Goal: Task Accomplishment & Management: Complete application form

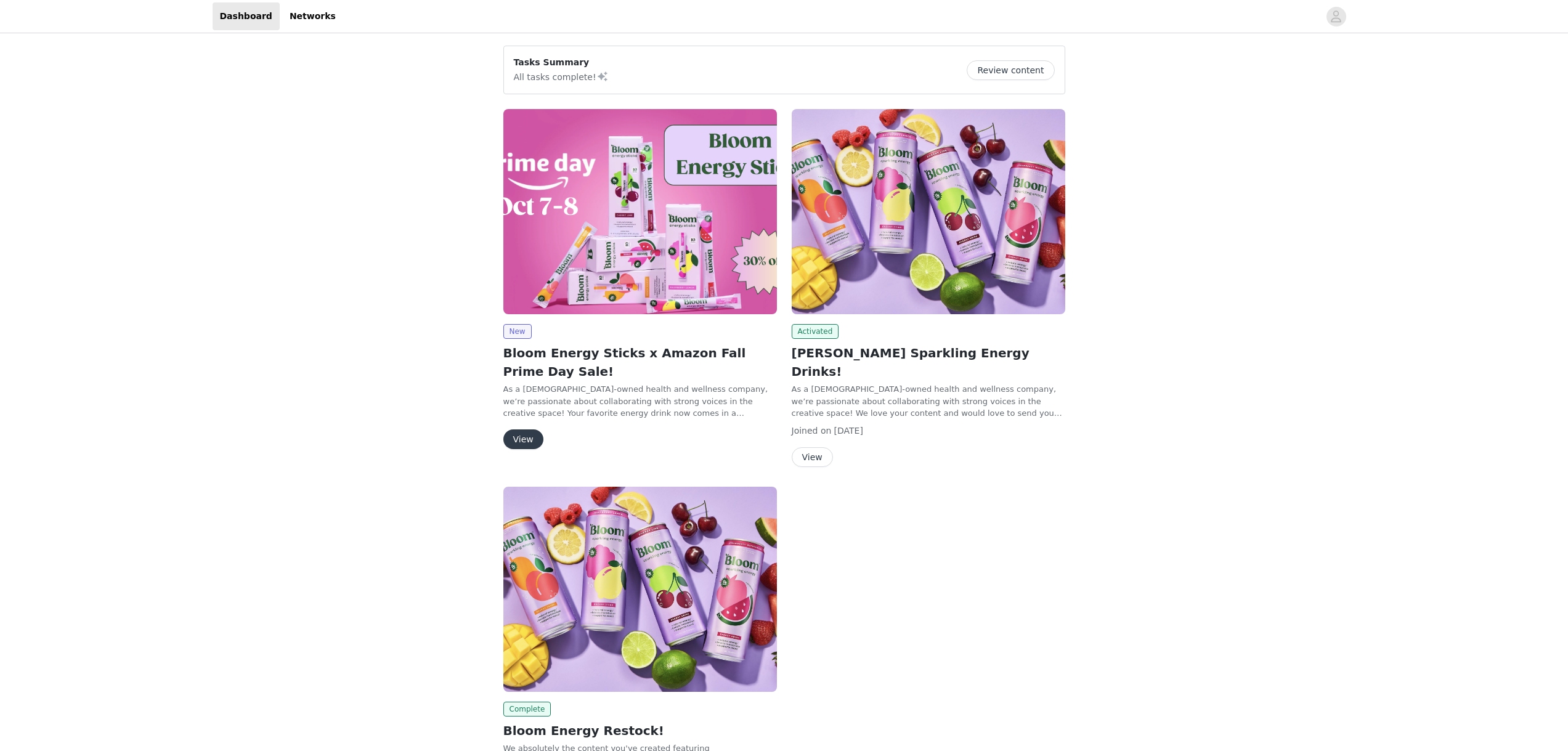
click at [522, 435] on button "View" at bounding box center [523, 440] width 40 height 20
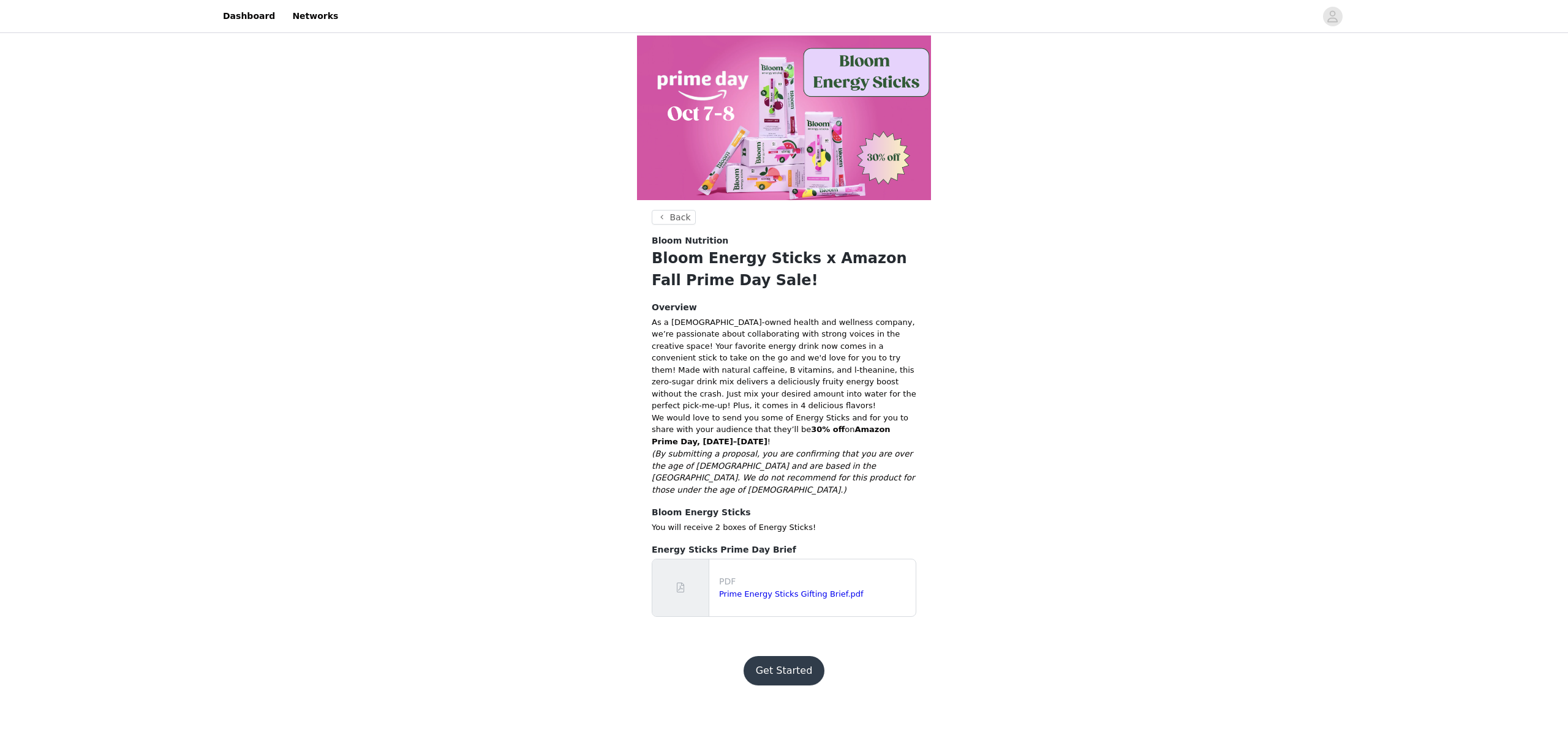
click at [771, 656] on button "Get Started" at bounding box center [784, 670] width 81 height 29
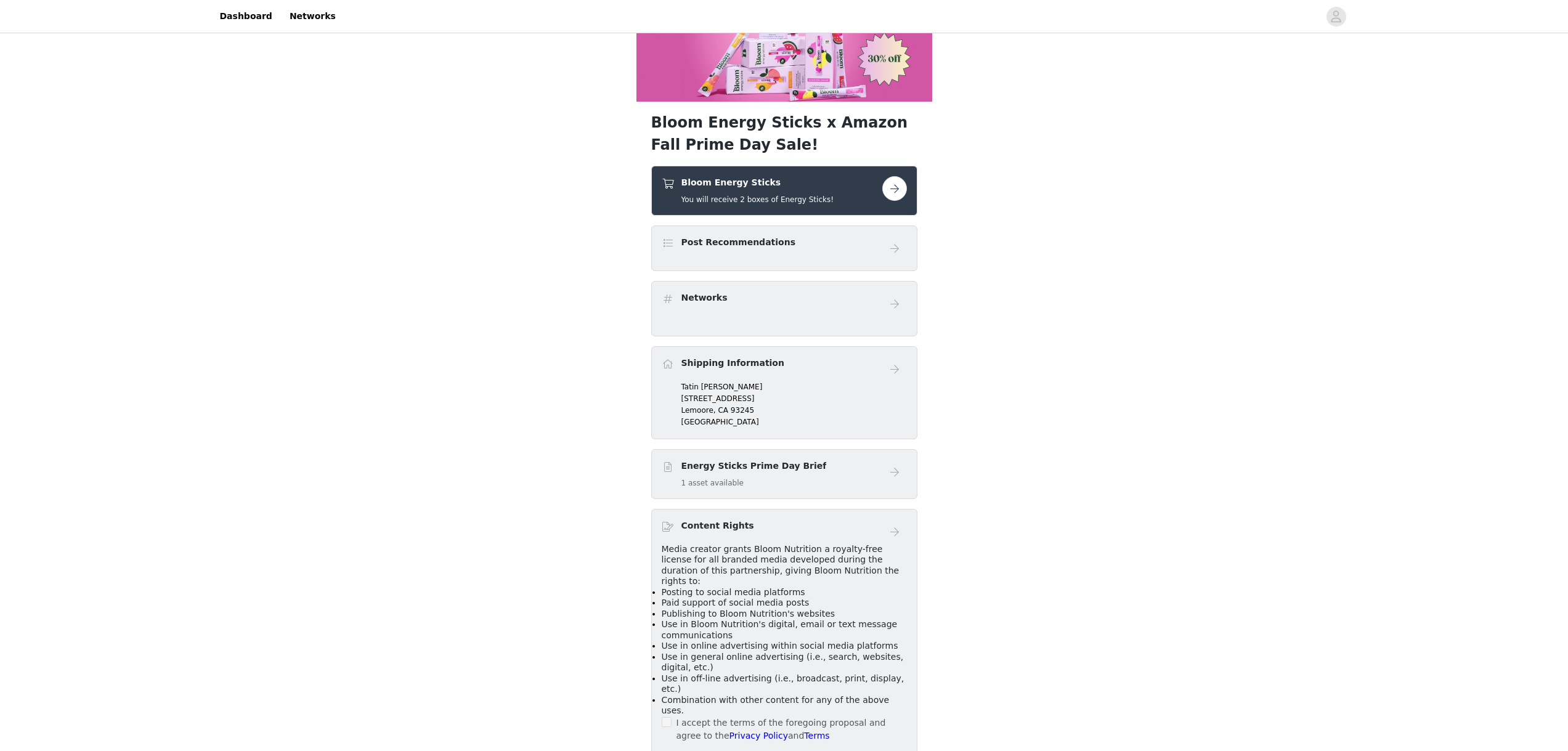
scroll to position [193, 0]
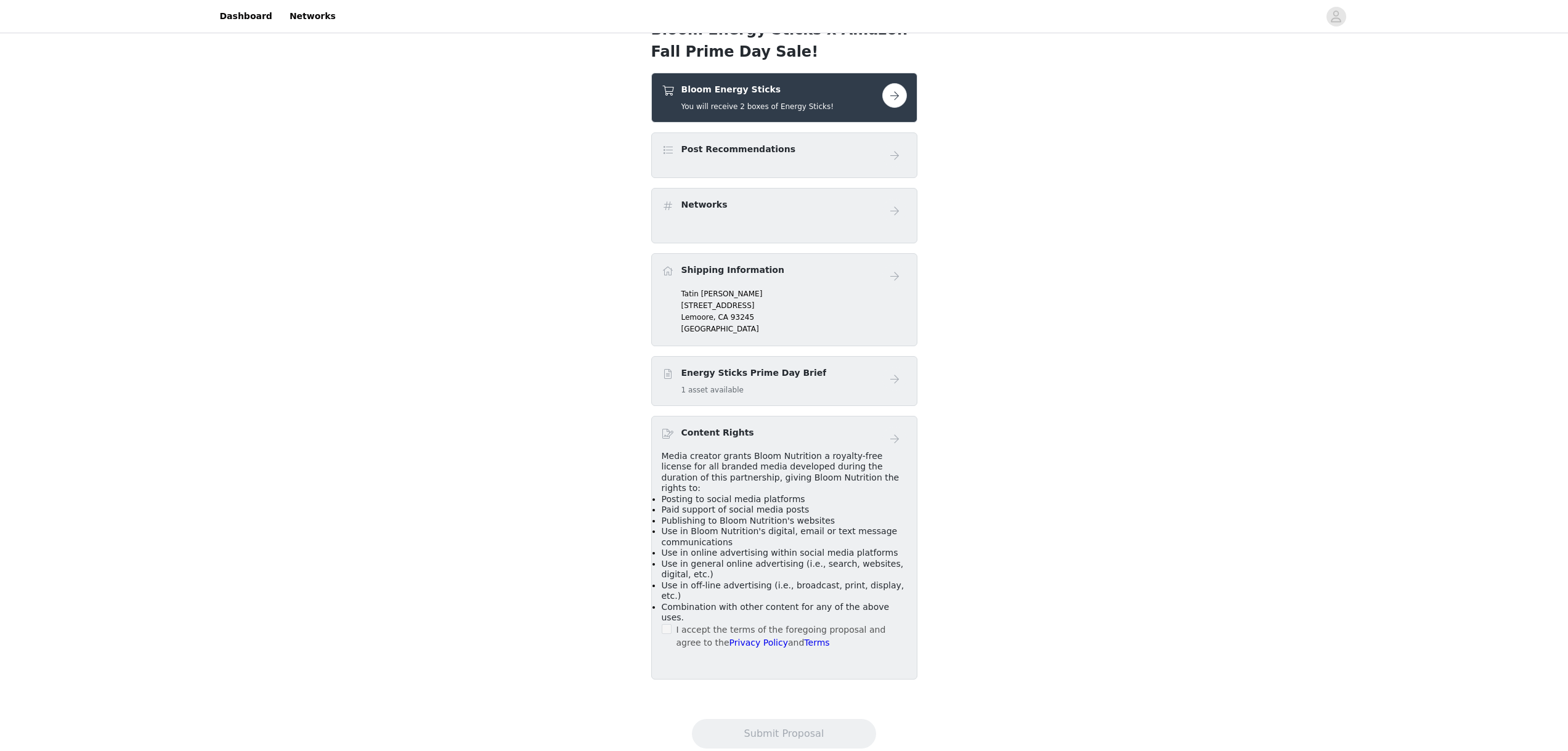
click at [902, 96] on button "button" at bounding box center [894, 95] width 24 height 24
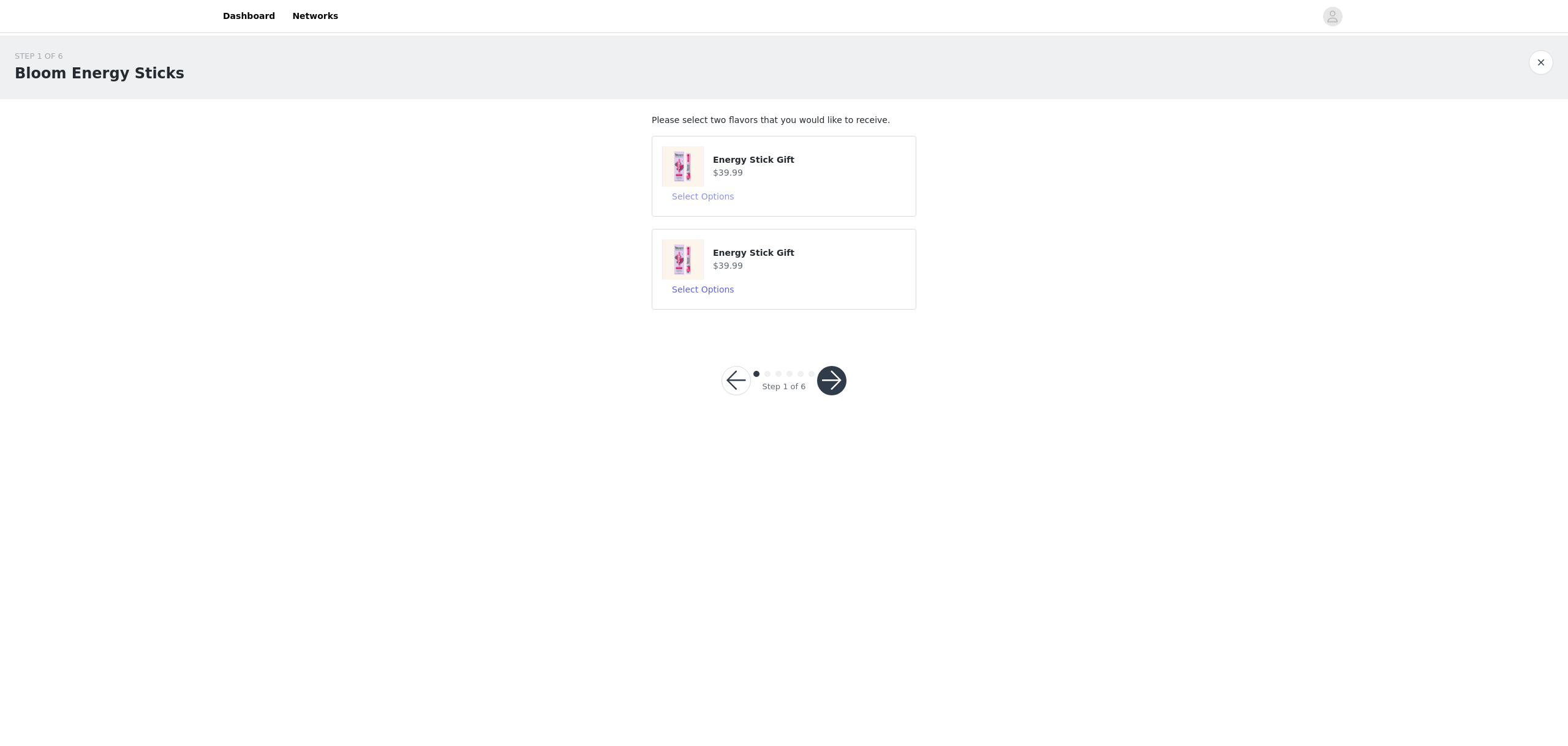
click at [683, 196] on button "Select Options" at bounding box center [703, 197] width 82 height 20
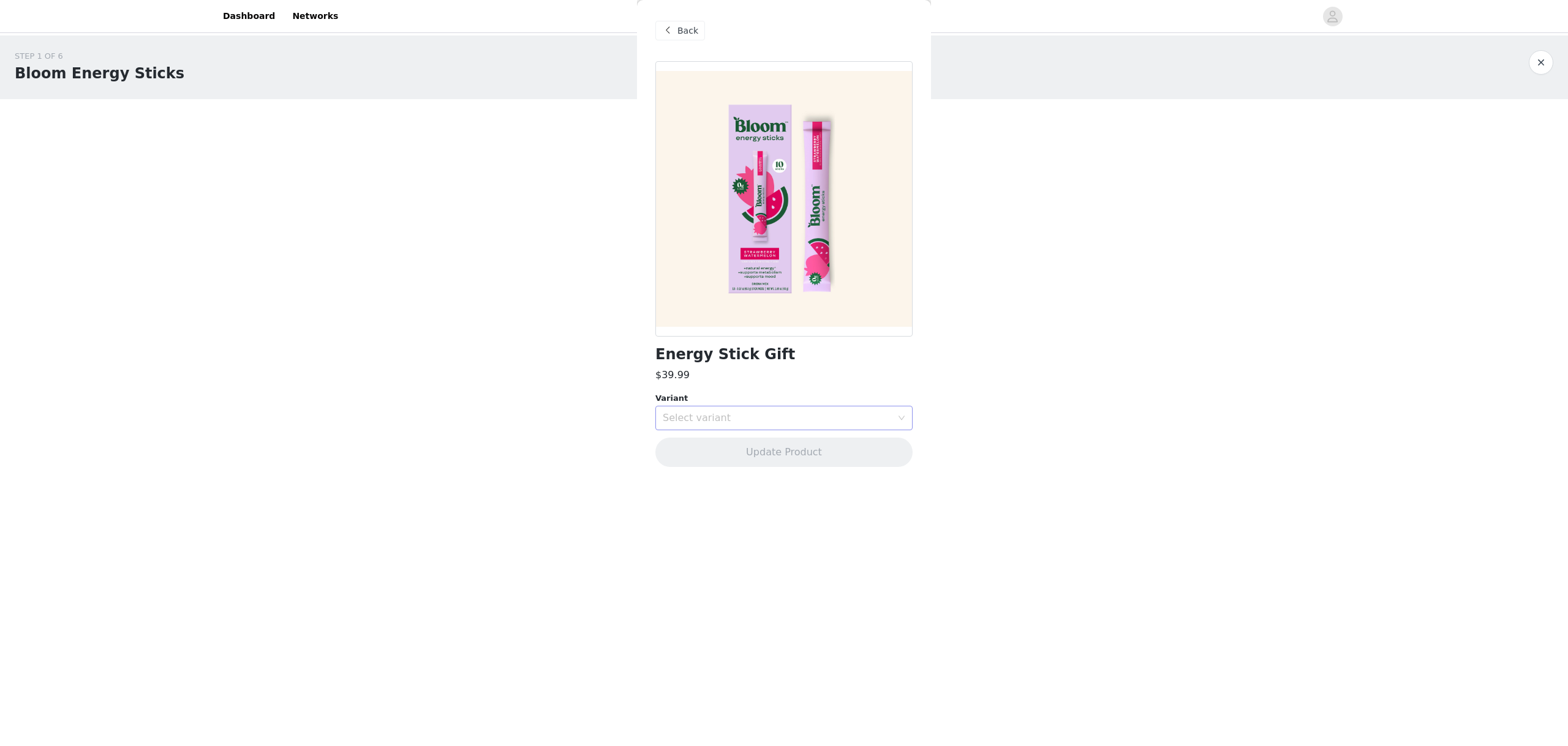
click at [693, 411] on div "Select variant" at bounding box center [779, 417] width 234 height 23
click at [710, 498] on li "Energy Sticks - Peach Mango" at bounding box center [784, 504] width 257 height 20
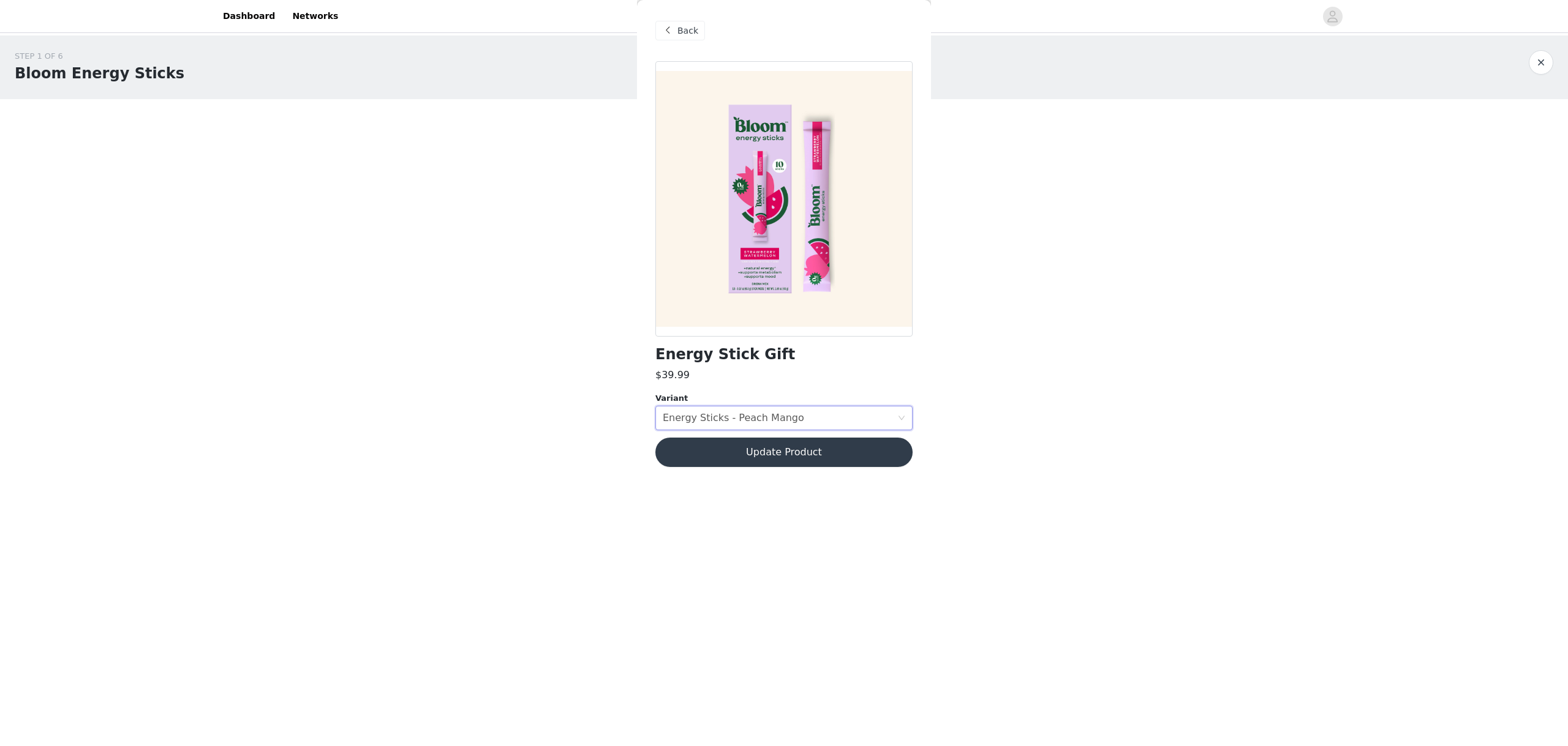
click at [758, 453] on button "Update Product" at bounding box center [784, 452] width 257 height 29
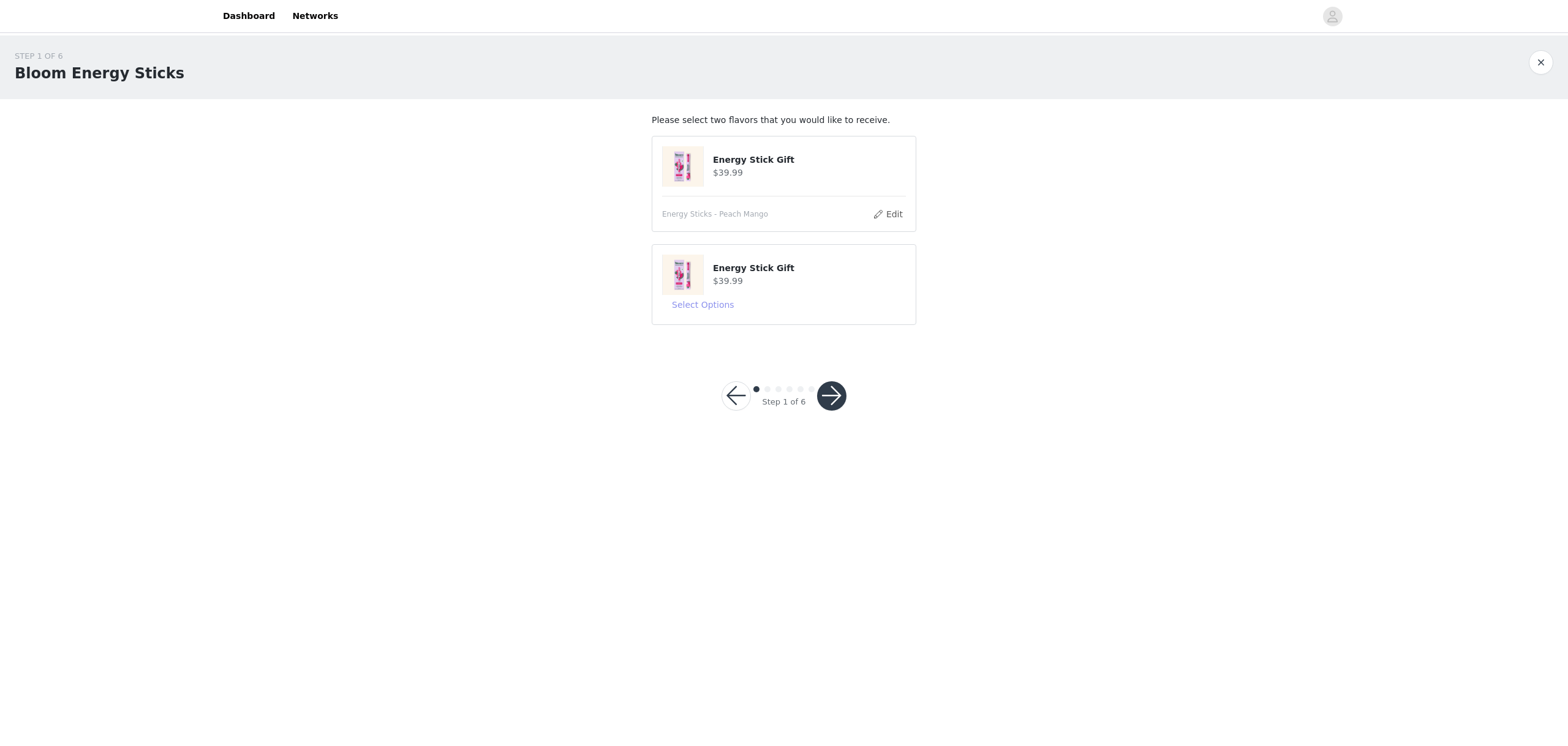
click at [708, 303] on button "Select Options" at bounding box center [703, 305] width 82 height 20
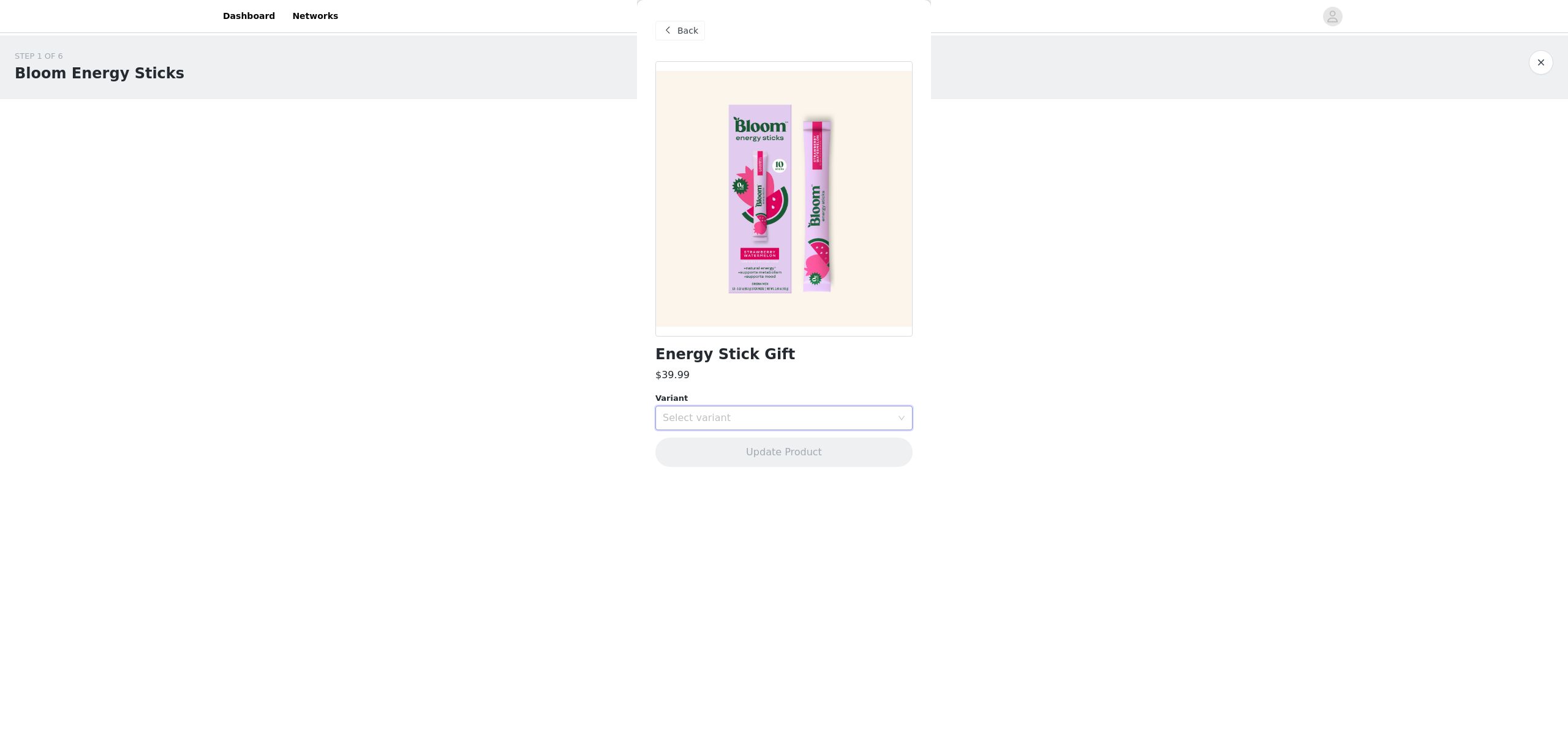
click at [720, 409] on div "Select variant" at bounding box center [779, 417] width 234 height 23
click at [708, 484] on li "Energy Sticks - Cherry Lime" at bounding box center [784, 484] width 257 height 20
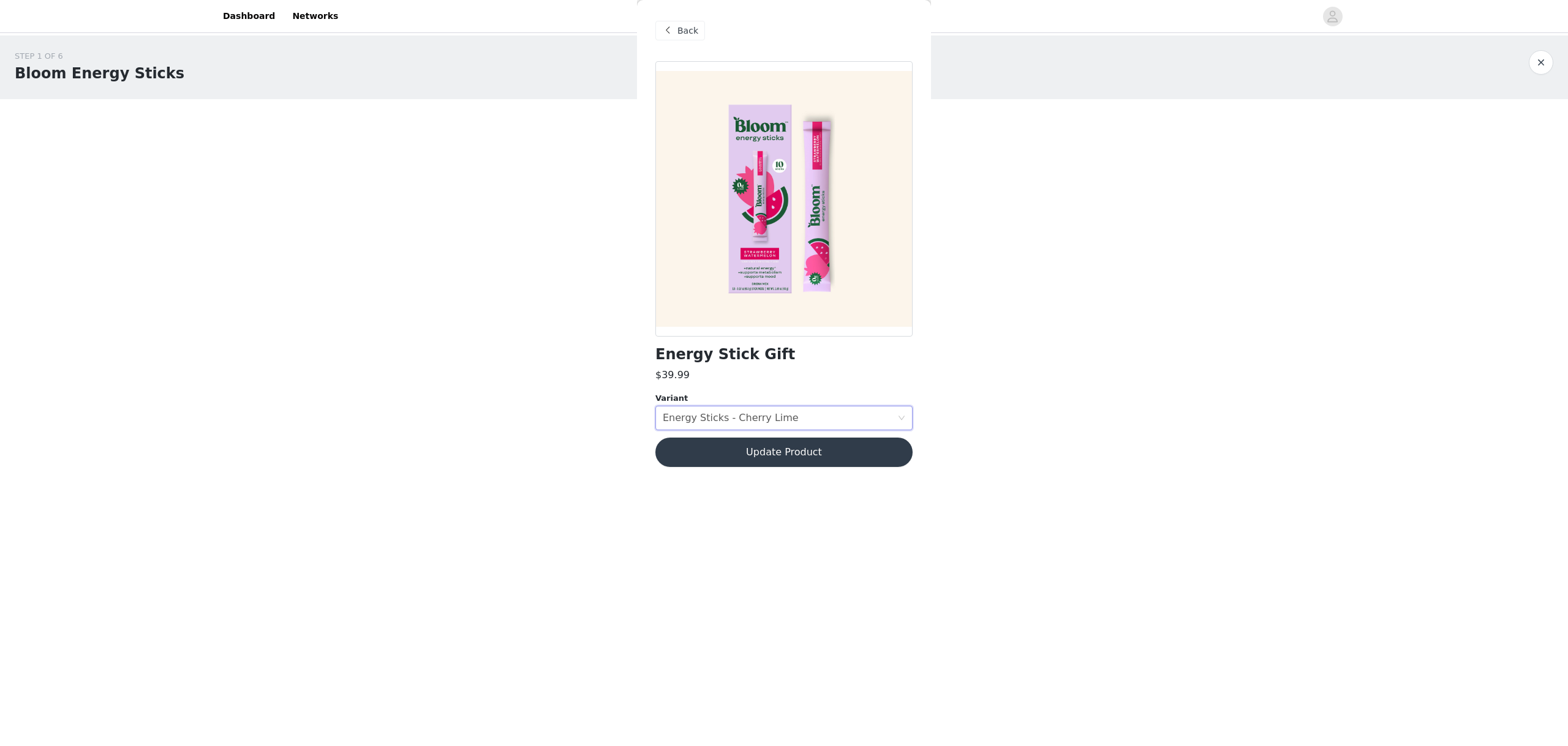
click at [764, 457] on button "Update Product" at bounding box center [784, 452] width 257 height 29
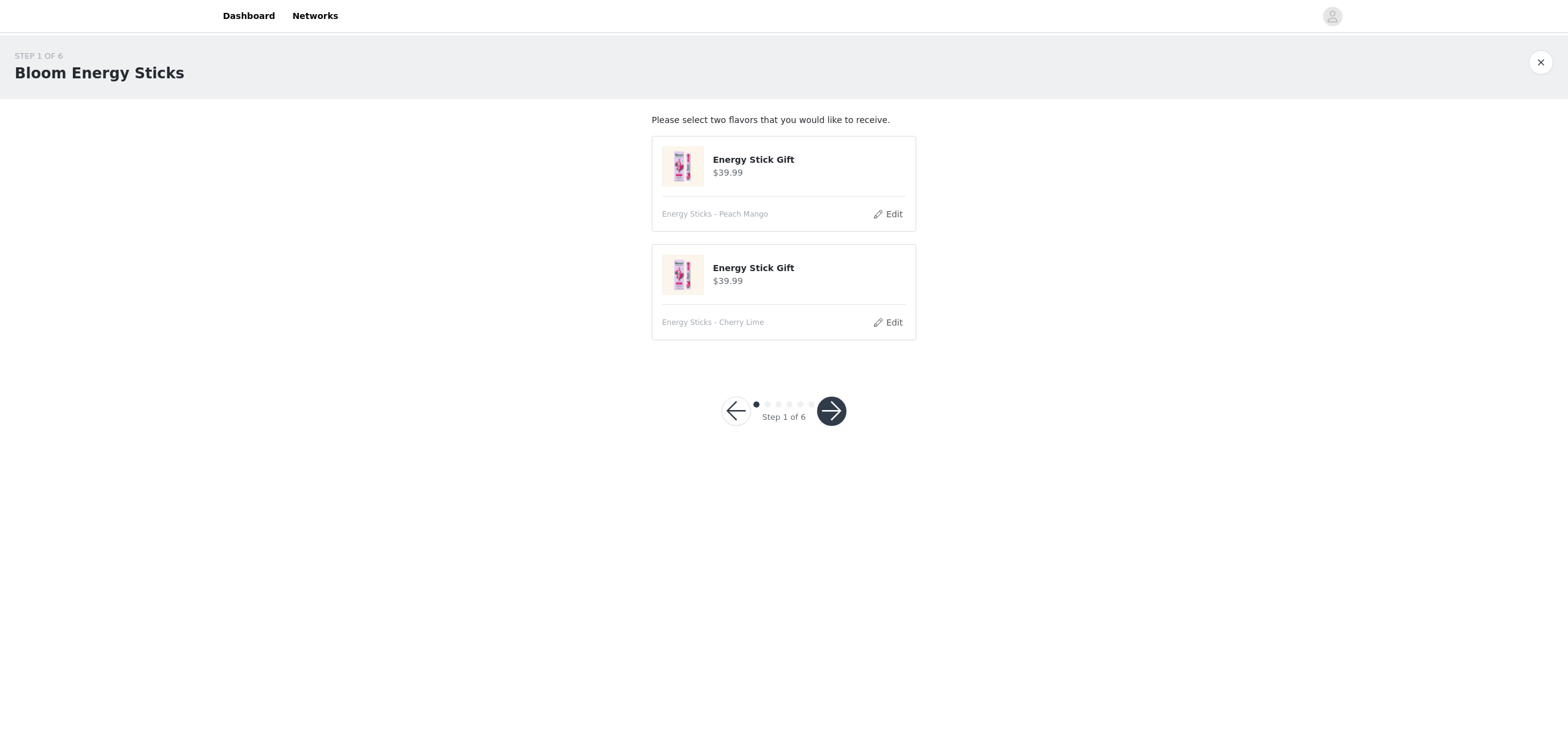
click at [835, 421] on button "button" at bounding box center [831, 411] width 29 height 29
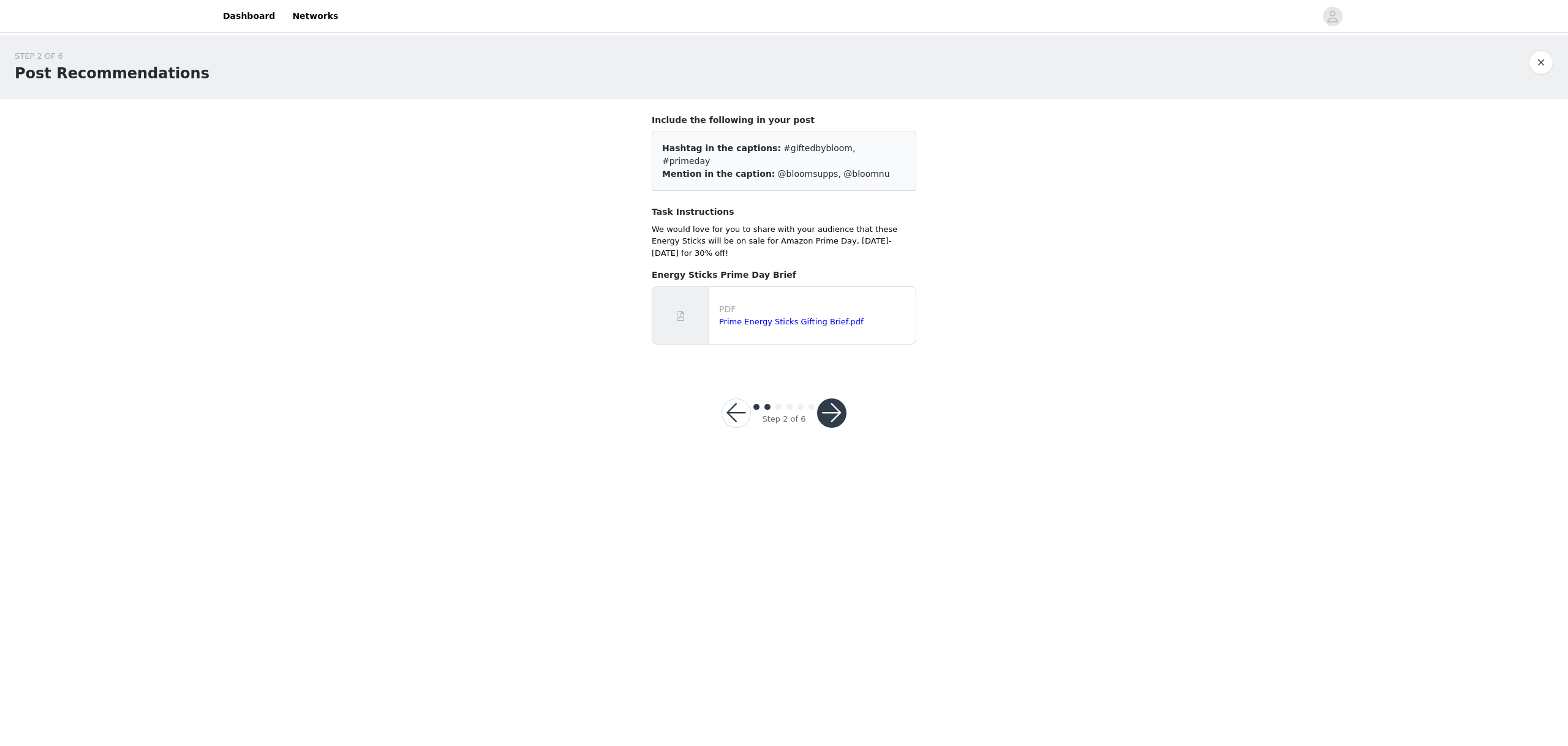
click at [833, 398] on button "button" at bounding box center [831, 412] width 29 height 29
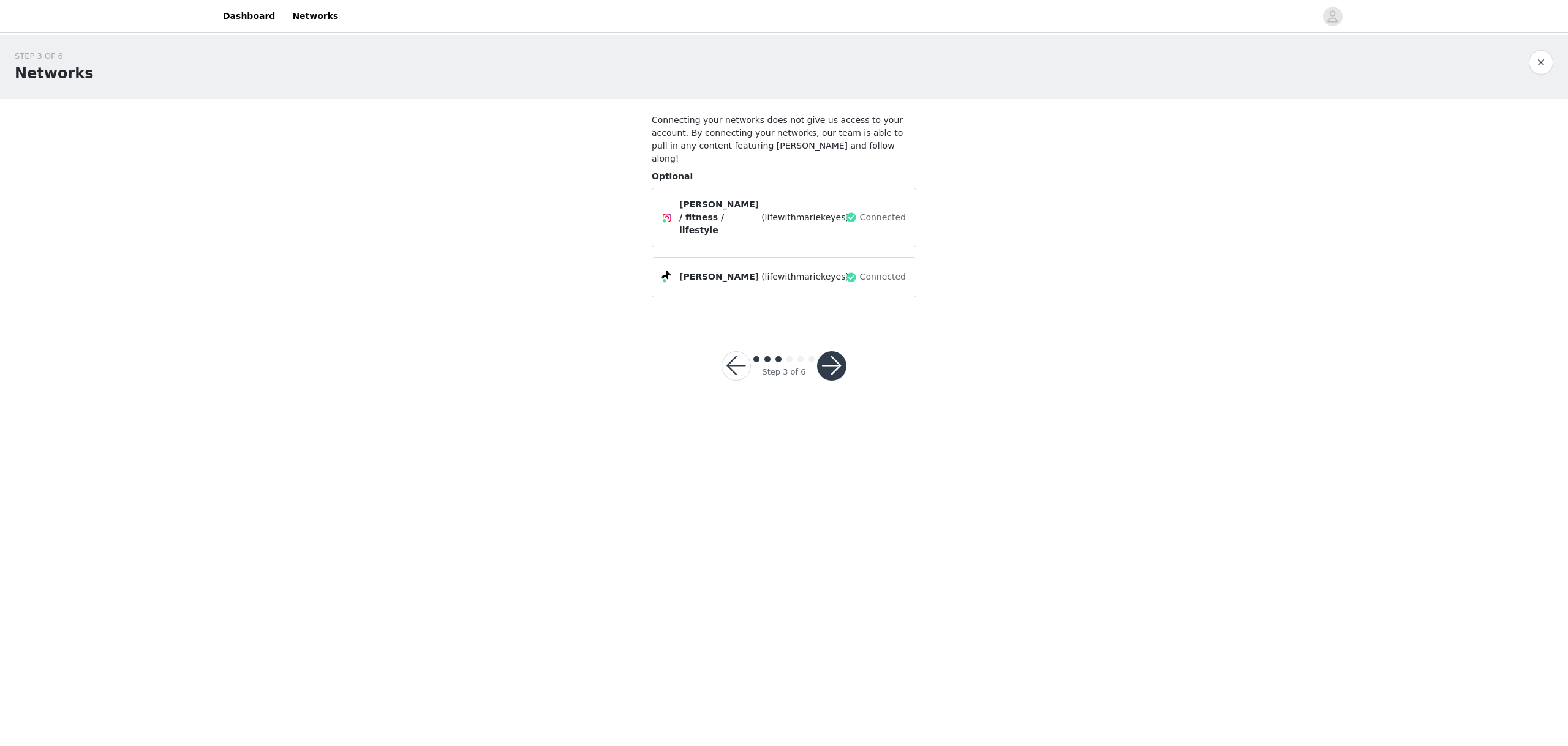
click at [828, 352] on button "button" at bounding box center [831, 366] width 29 height 29
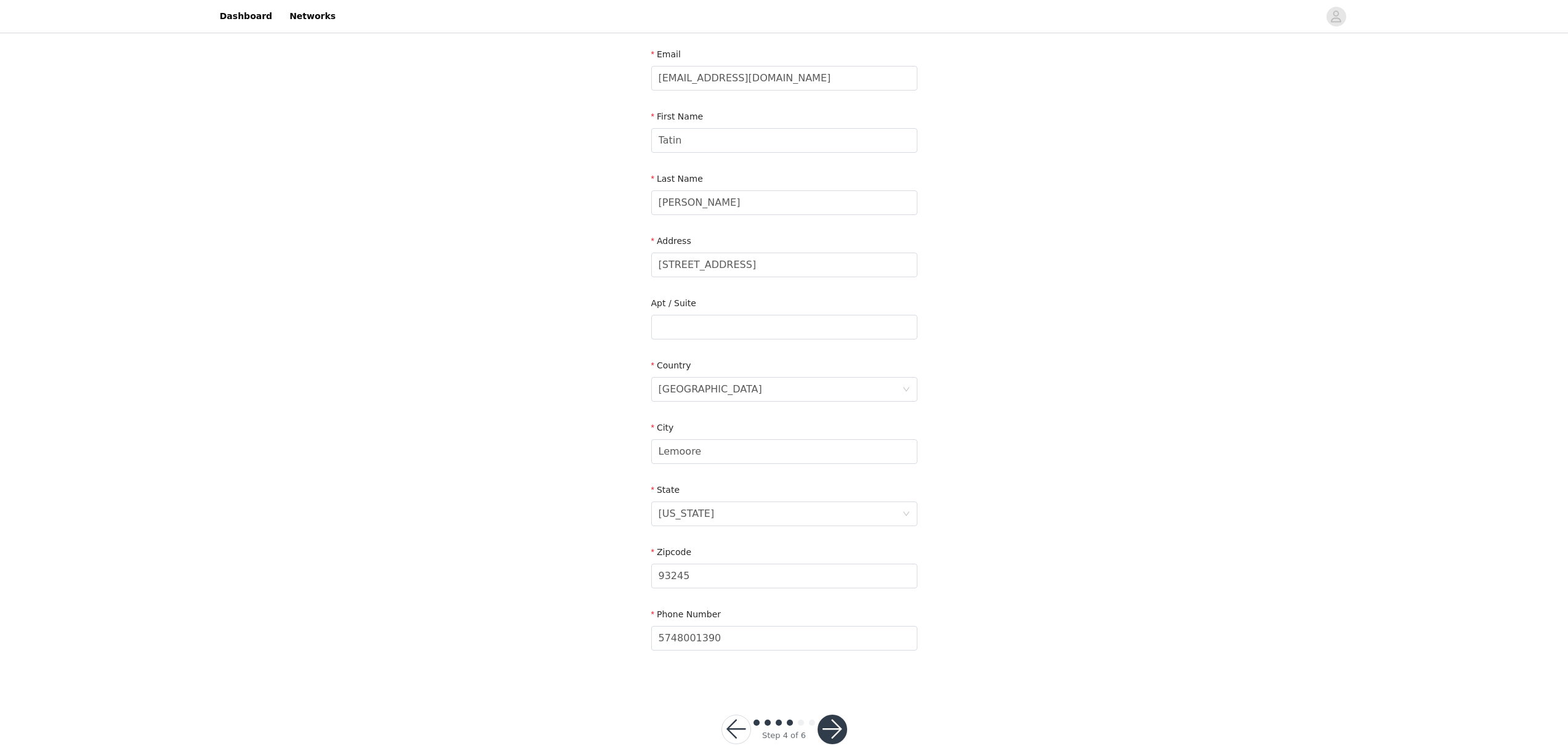
scroll to position [89, 0]
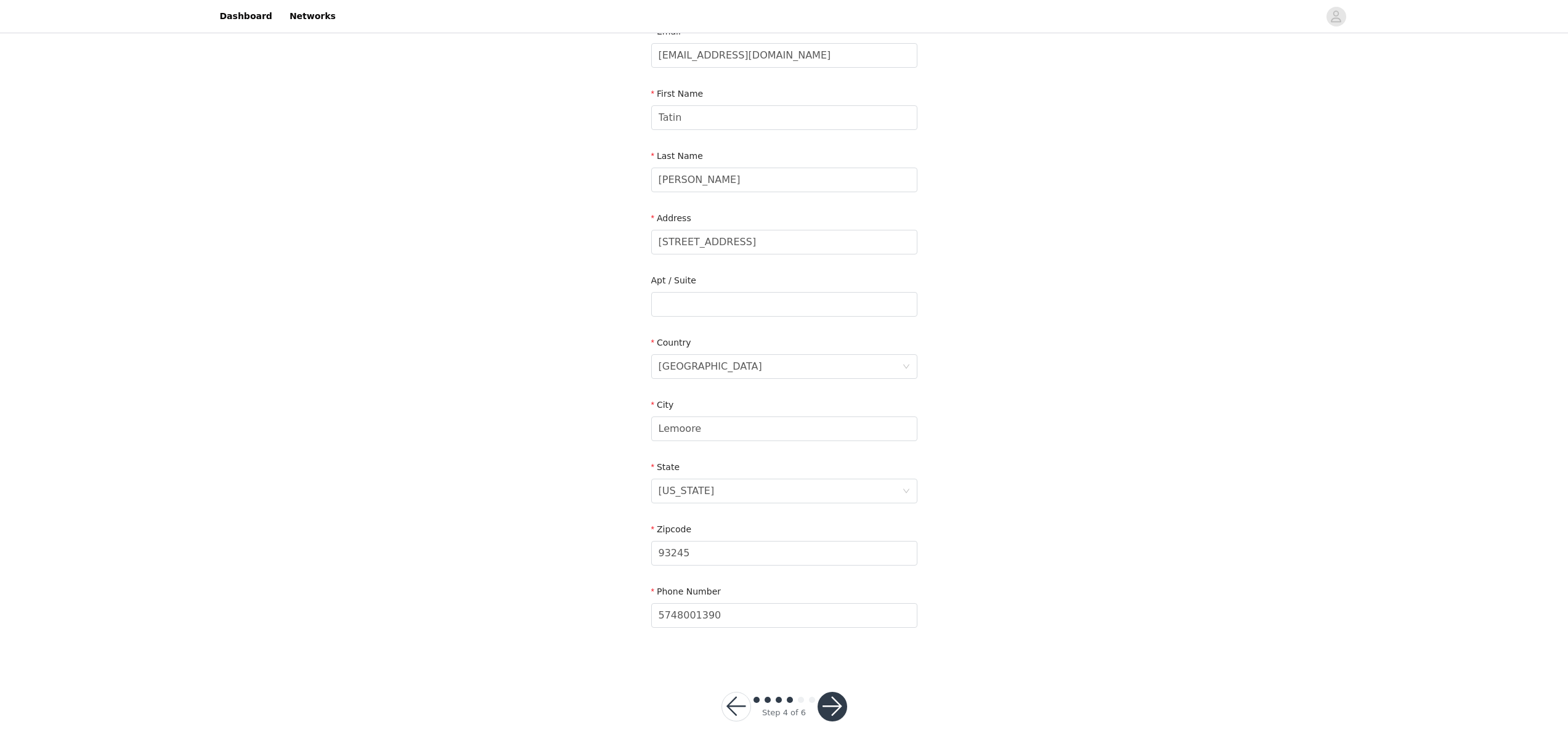
click at [840, 710] on button "button" at bounding box center [832, 707] width 29 height 29
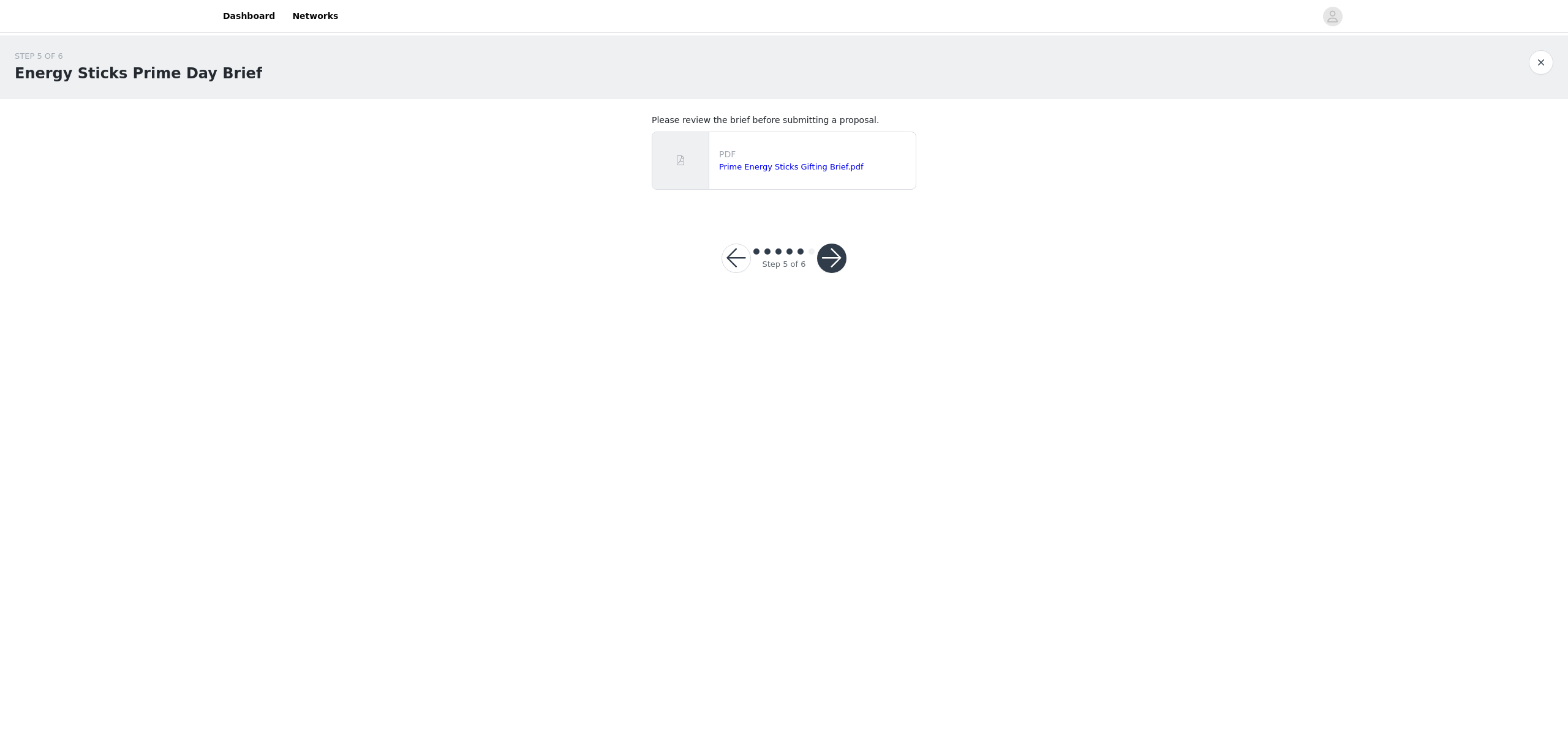
click at [833, 260] on button "button" at bounding box center [831, 258] width 29 height 29
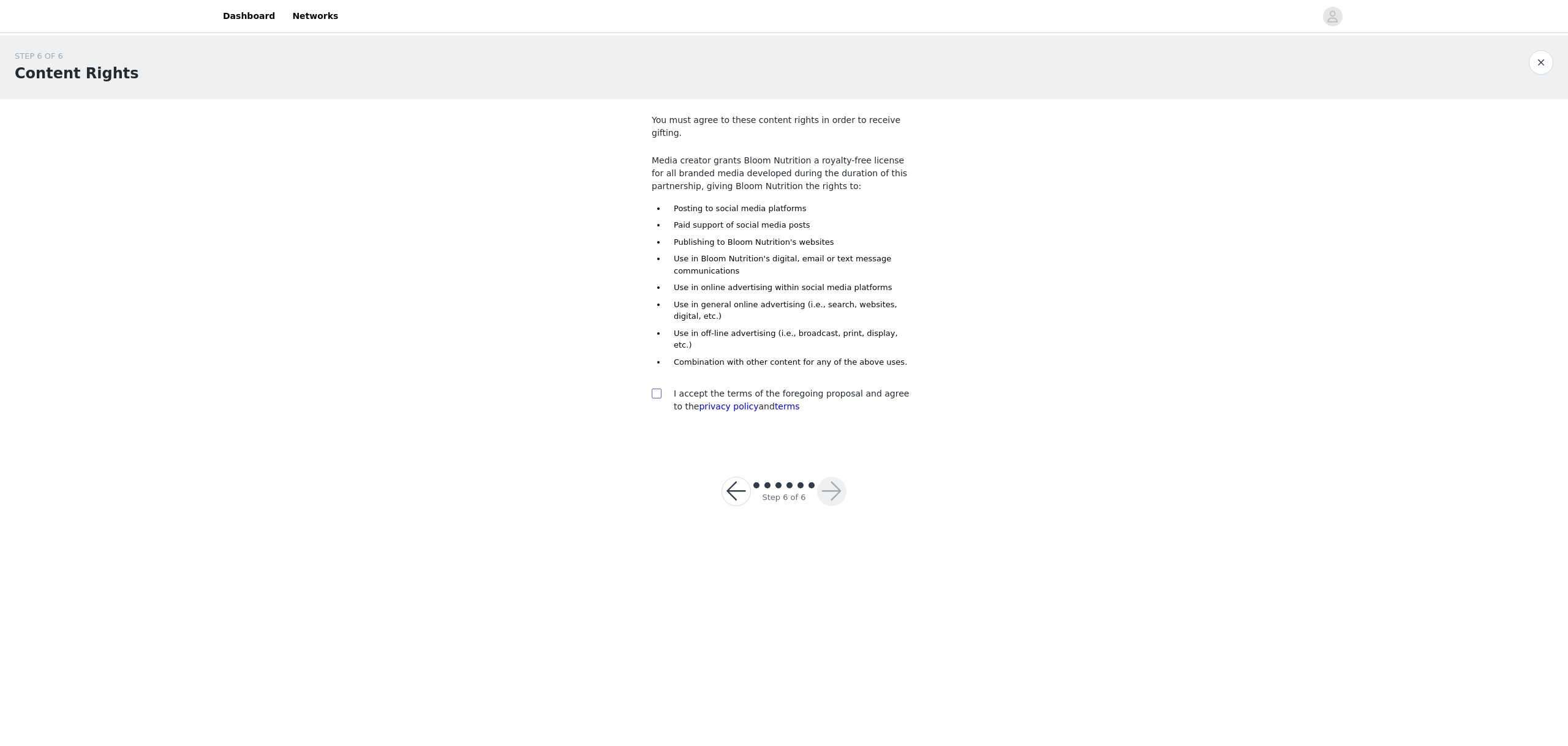
click at [660, 389] on span at bounding box center [656, 394] width 10 height 10
click at [660, 389] on input "checkbox" at bounding box center [656, 393] width 9 height 9
checkbox input "true"
click at [819, 477] on button "button" at bounding box center [831, 491] width 29 height 29
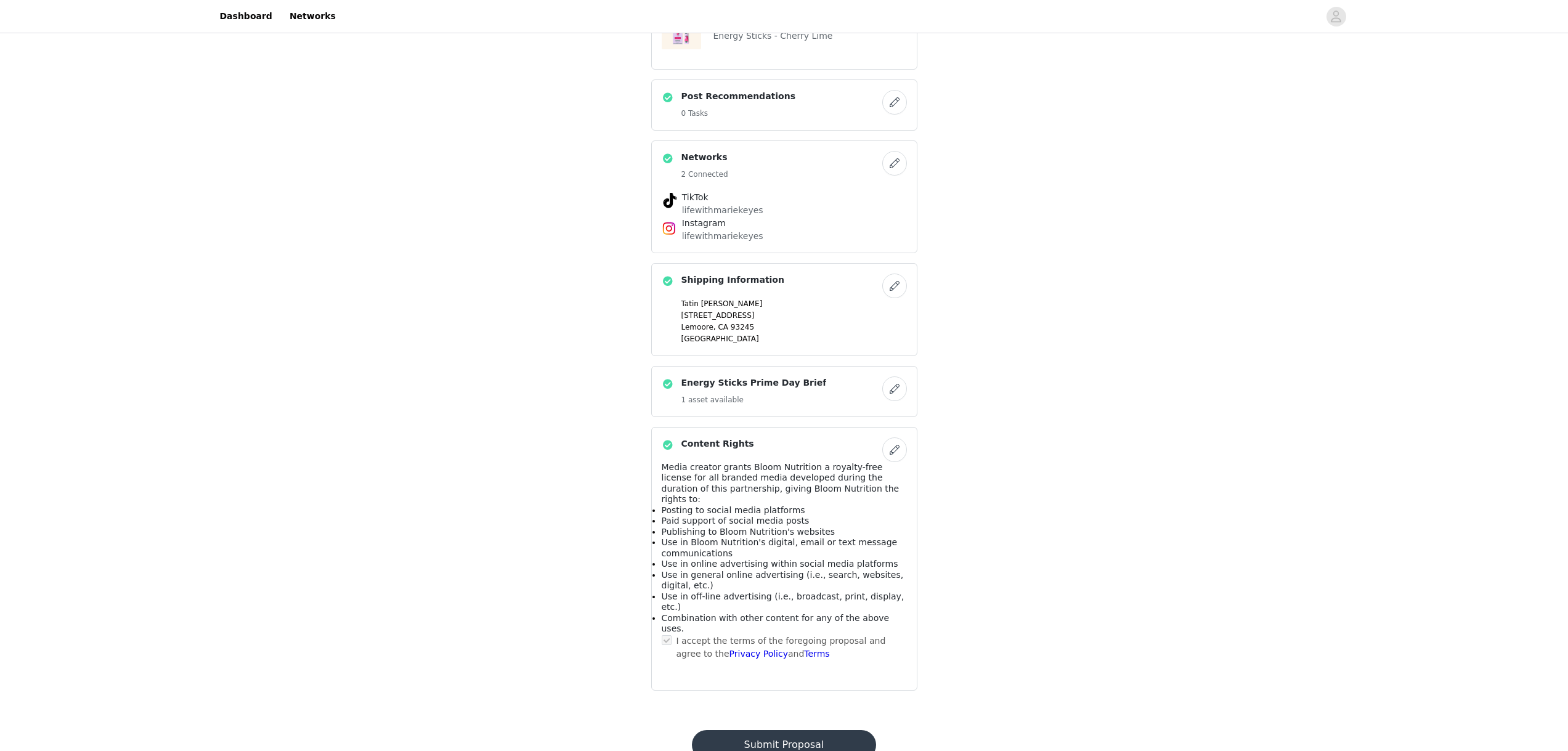
scroll to position [357, 0]
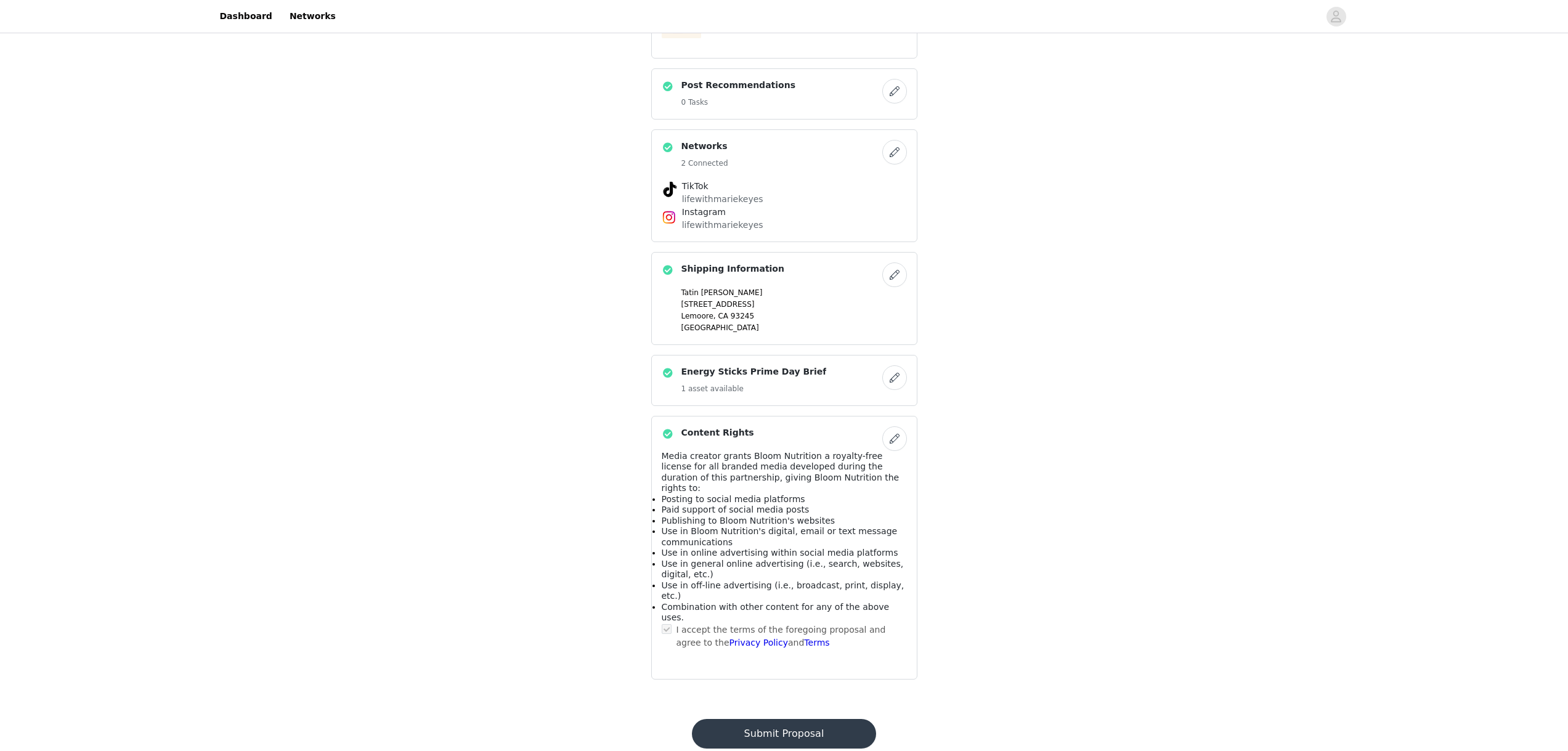
click at [751, 719] on button "Submit Proposal" at bounding box center [784, 733] width 184 height 29
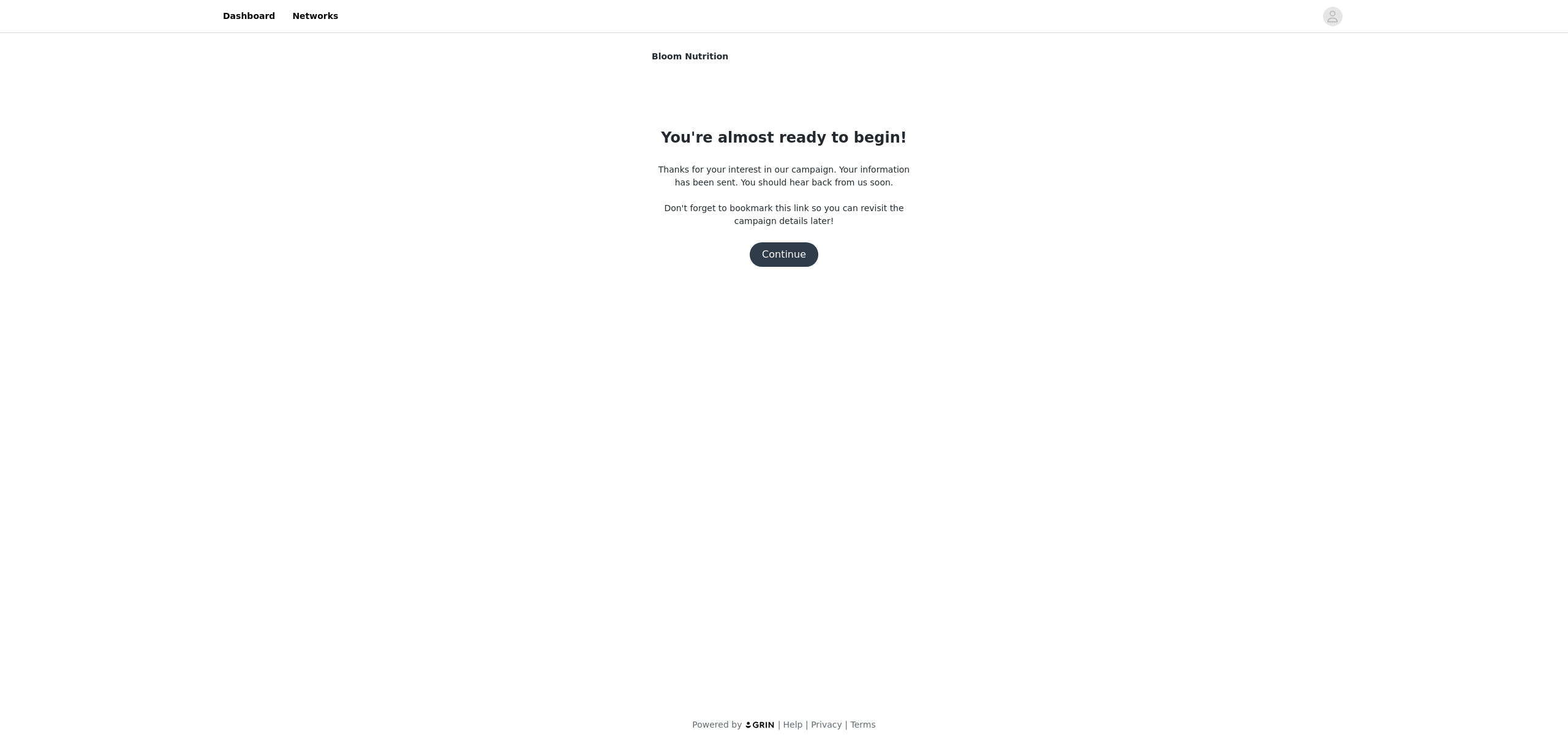
click at [780, 257] on button "Continue" at bounding box center [784, 254] width 68 height 24
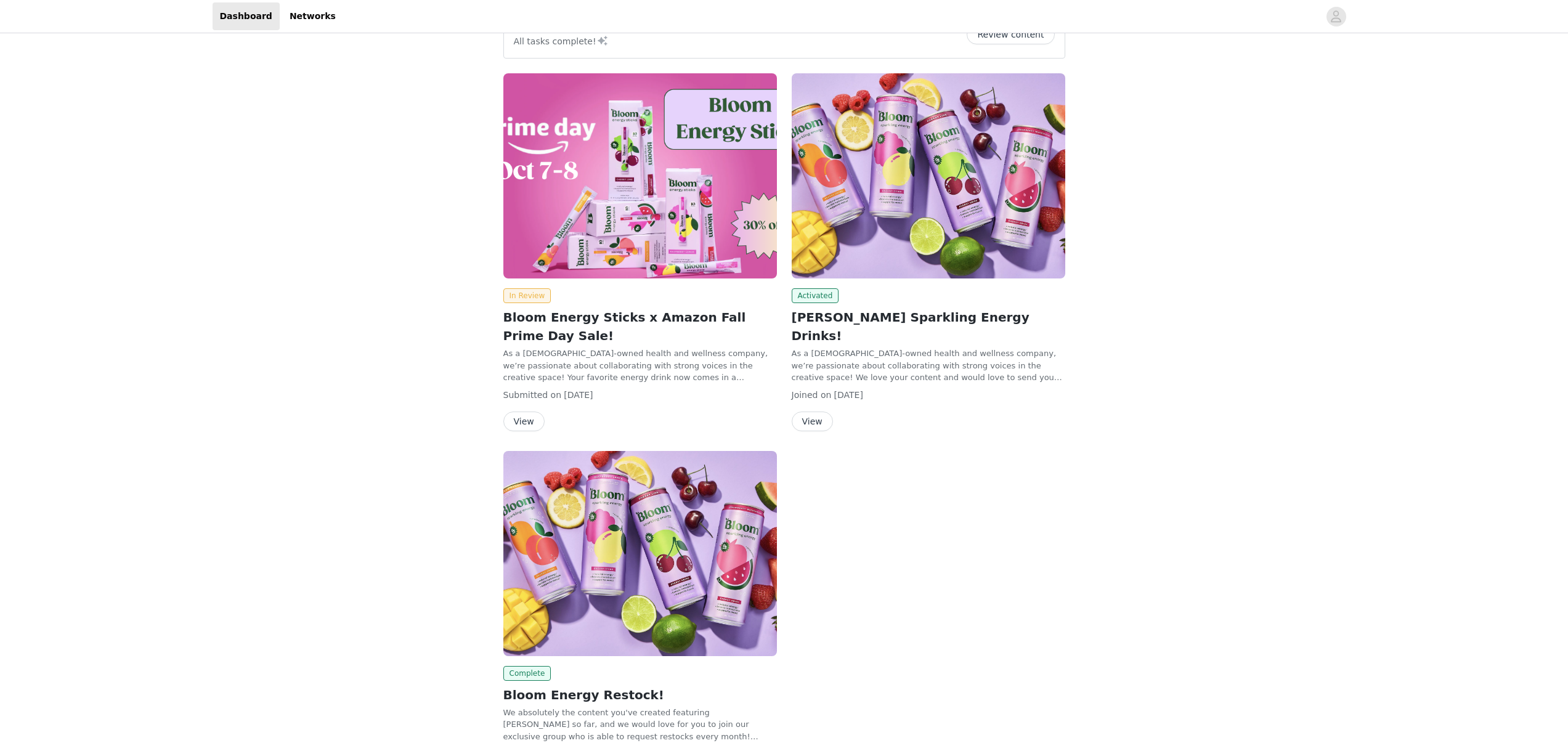
scroll to position [119, 0]
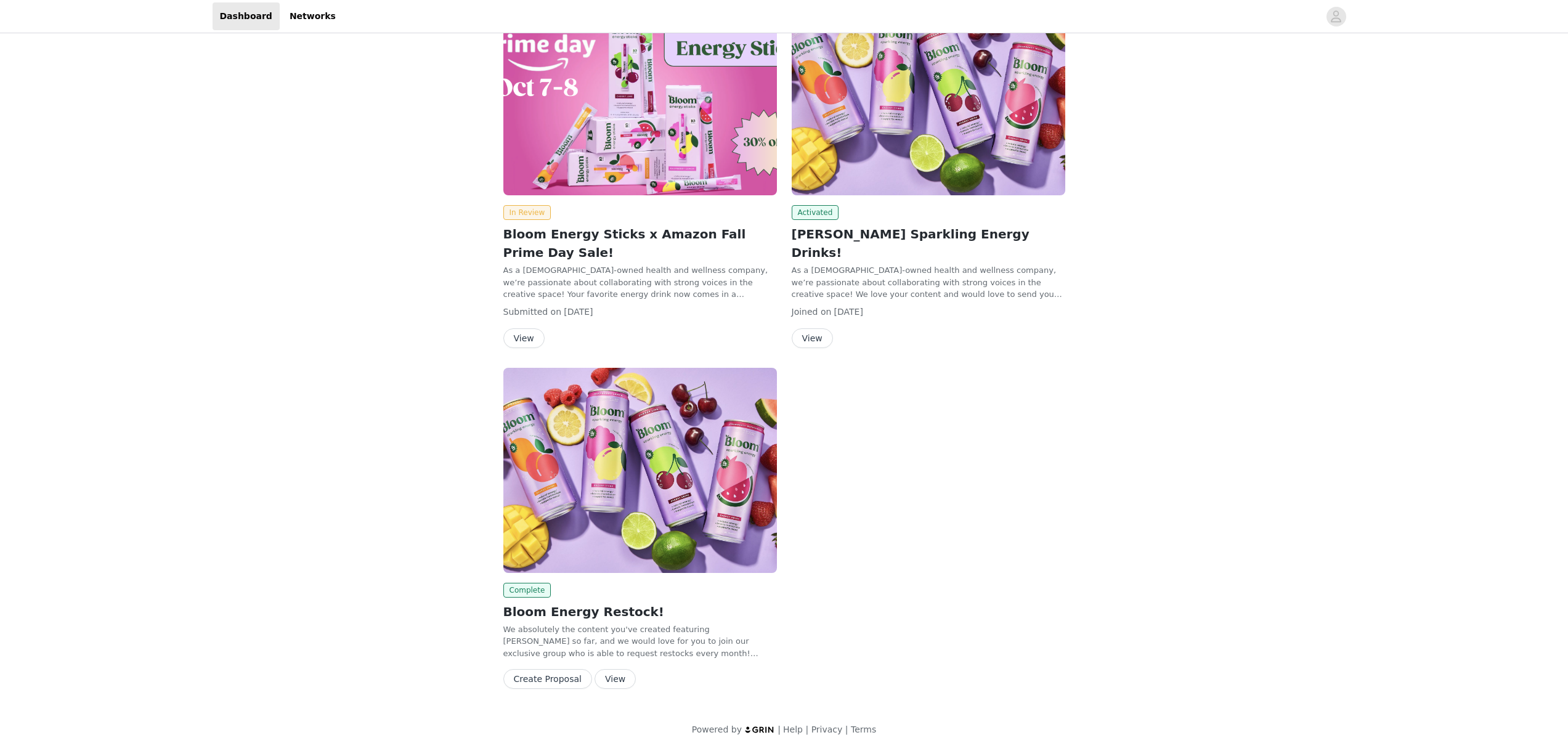
click at [808, 328] on button "View" at bounding box center [812, 338] width 41 height 20
